Goal: Register for event/course

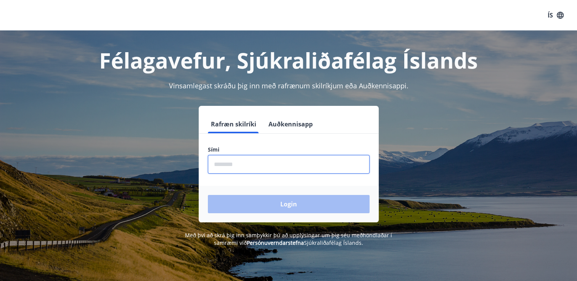
click at [224, 159] on input "phone" at bounding box center [289, 164] width 162 height 19
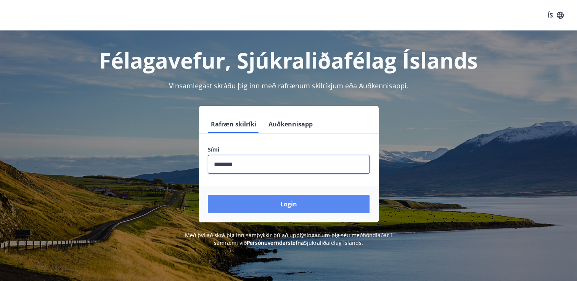
type input "********"
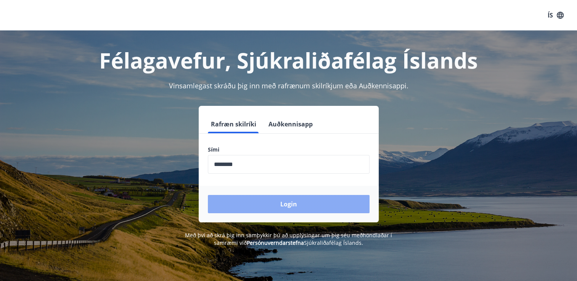
click at [265, 208] on button "Login" at bounding box center [289, 204] width 162 height 18
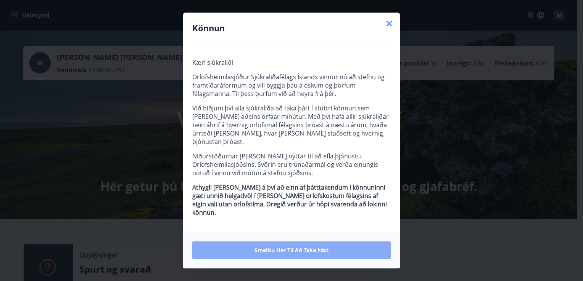
click at [296, 247] on span "Smelltu hér til að taka þátt" at bounding box center [291, 251] width 74 height 8
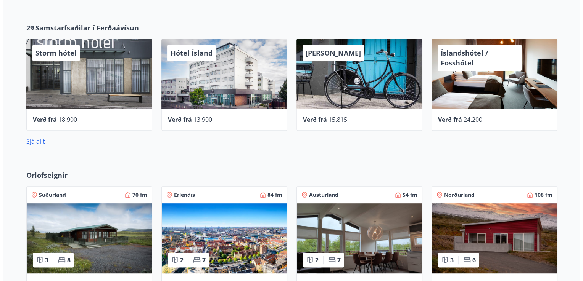
scroll to position [263, 0]
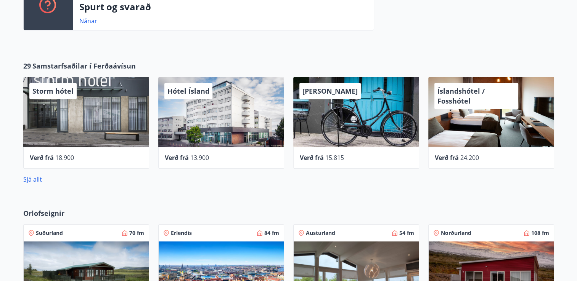
click at [53, 133] on div "Storm hótel" at bounding box center [86, 112] width 126 height 70
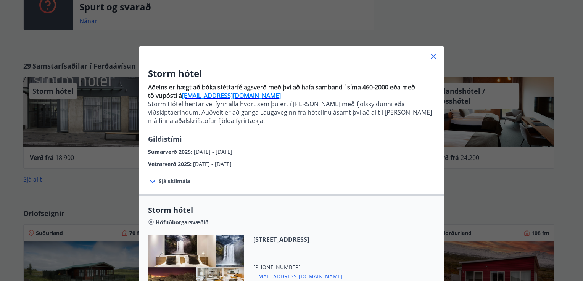
scroll to position [38, 0]
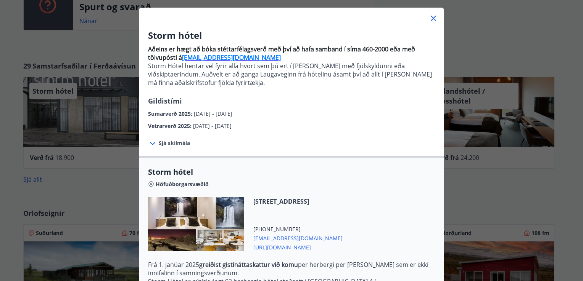
click at [166, 144] on span "Sjá skilmála" at bounding box center [174, 144] width 31 height 8
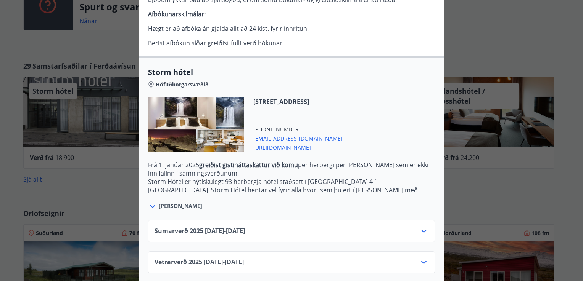
scroll to position [219, 0]
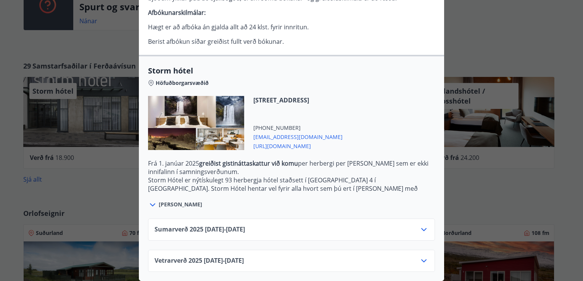
click at [421, 257] on icon at bounding box center [423, 261] width 9 height 9
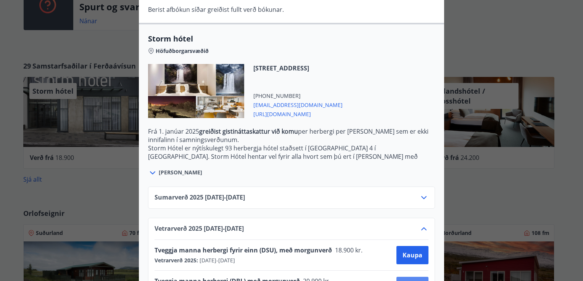
scroll to position [281, 0]
